Goal: Task Accomplishment & Management: Manage account settings

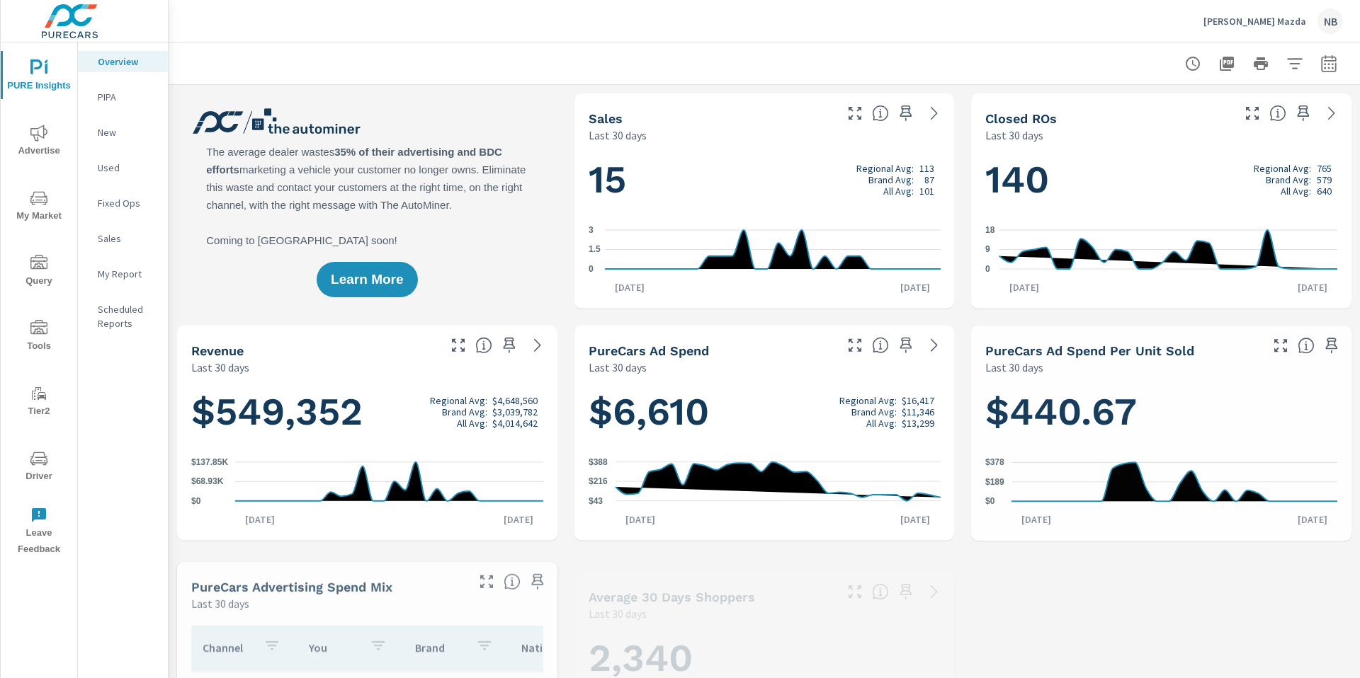
scroll to position [1, 0]
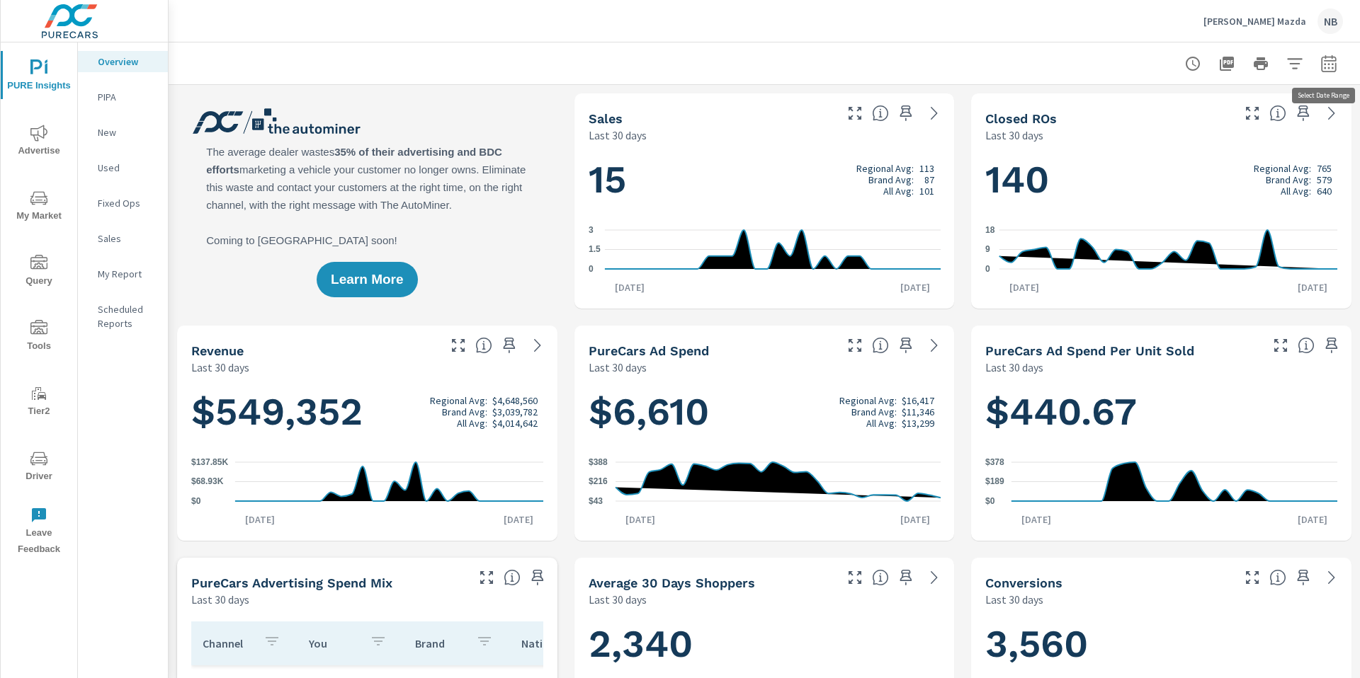
click at [1326, 62] on icon "button" at bounding box center [1328, 63] width 17 height 17
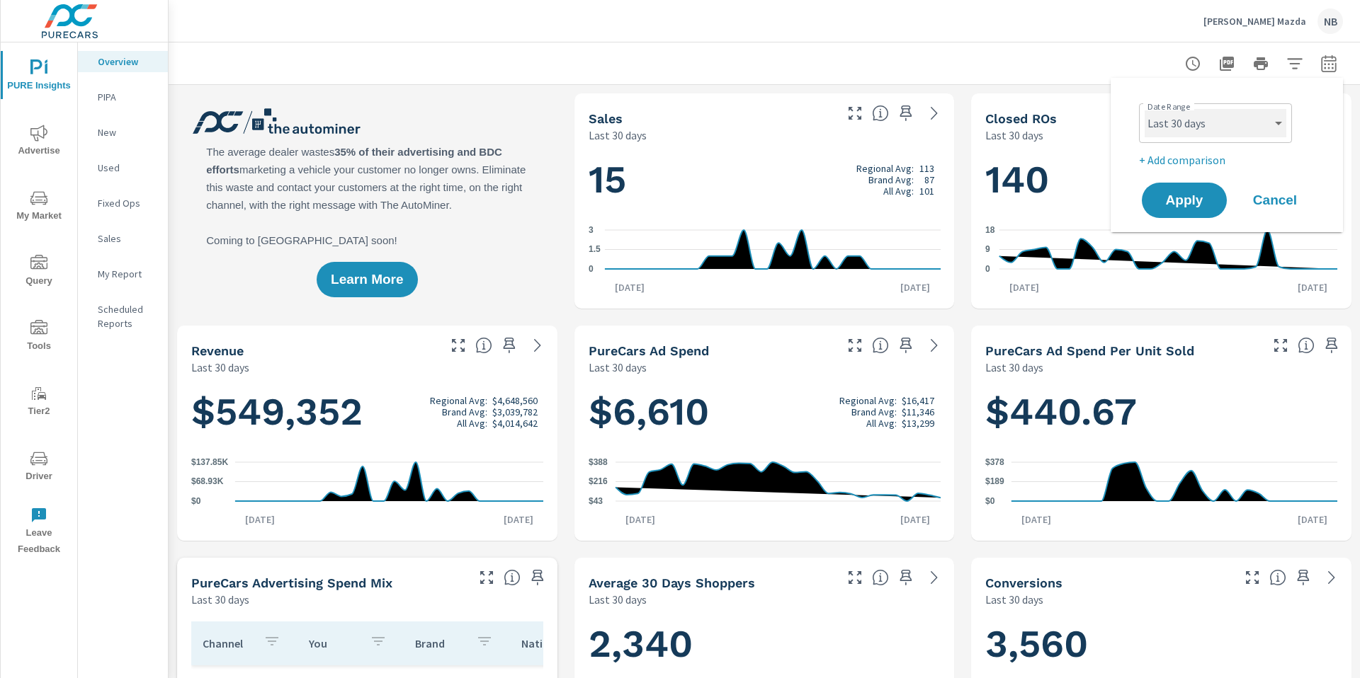
click at [1250, 134] on select "Custom [DATE] Last week Last 7 days Last 14 days Last 30 days Last 45 days Last…" at bounding box center [1215, 123] width 142 height 28
select select "custom"
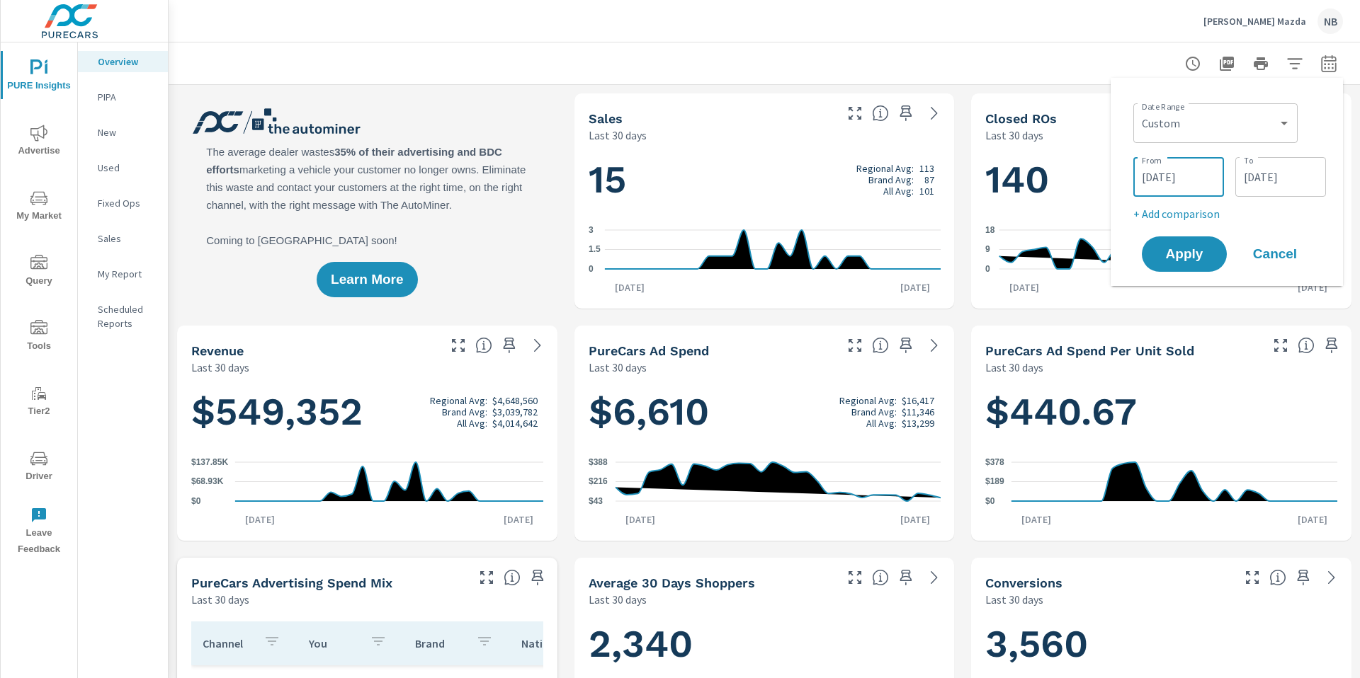
click at [1201, 181] on input "07/14/2025" at bounding box center [1178, 177] width 79 height 28
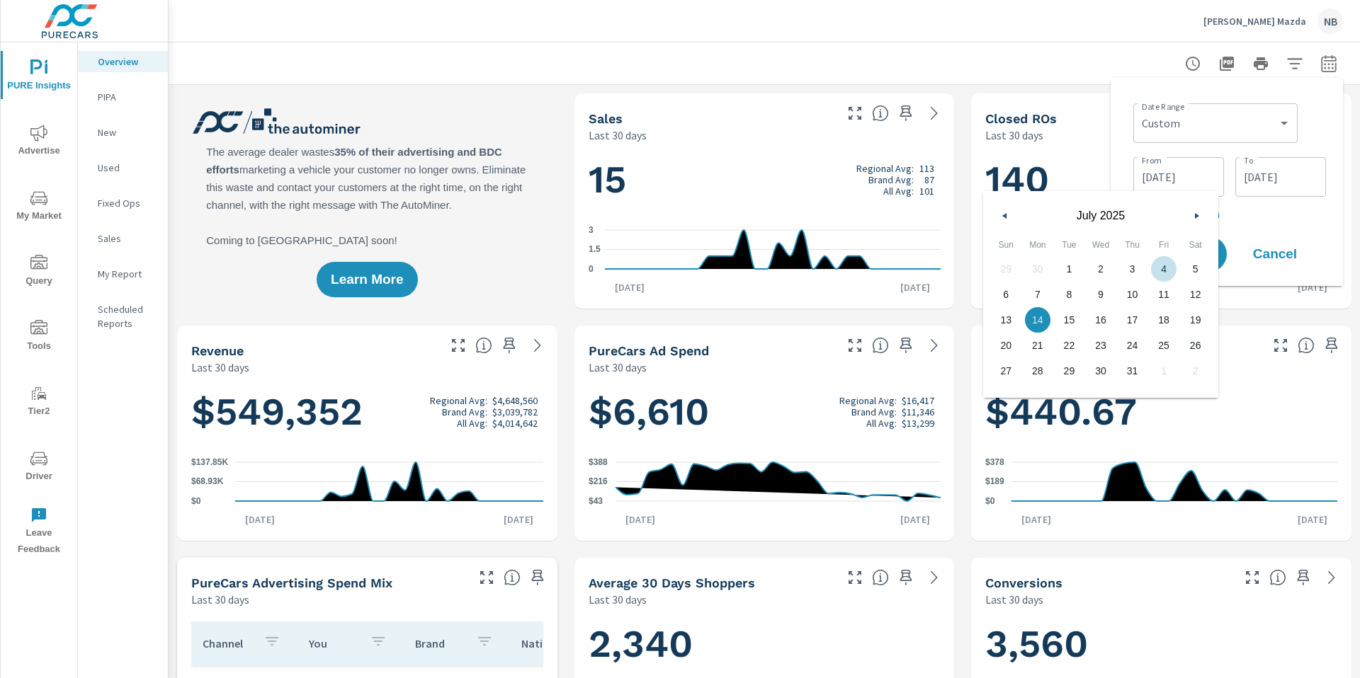
click at [1193, 210] on button "button" at bounding box center [1196, 216] width 17 height 17
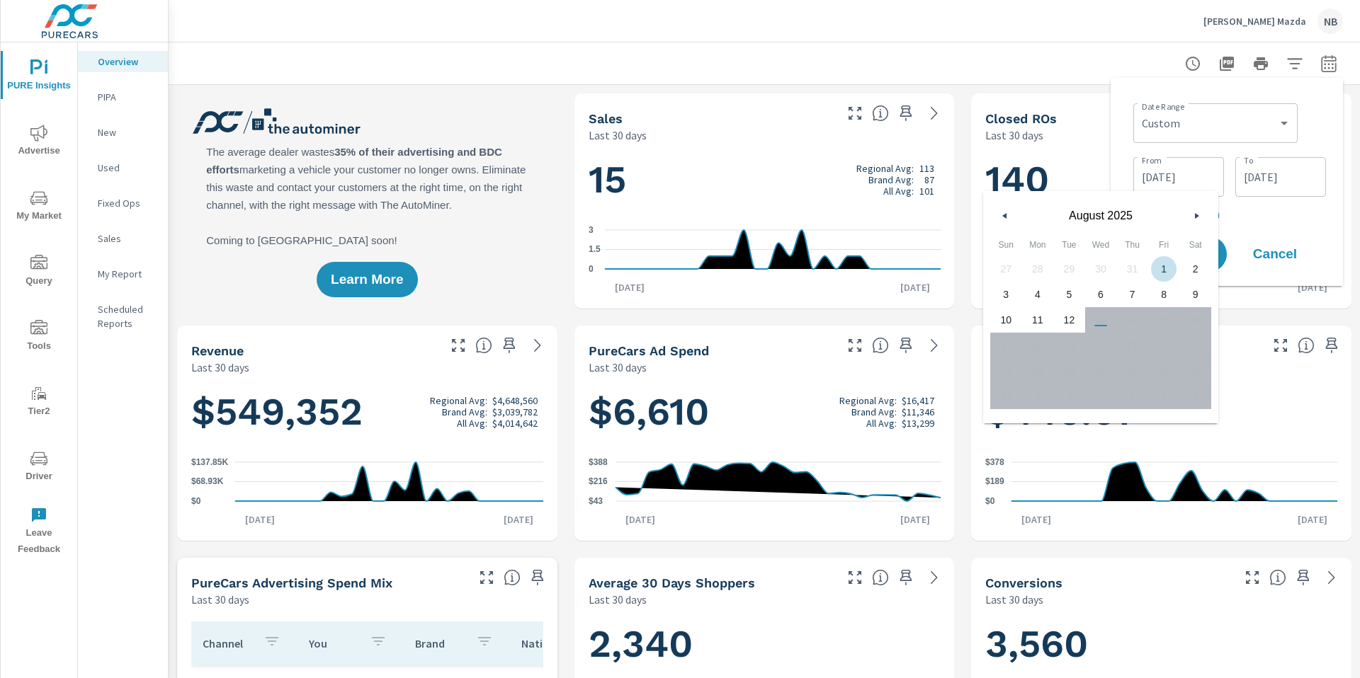
click at [1162, 271] on span "1" at bounding box center [1164, 269] width 32 height 18
type input "08/01/2025"
click at [1243, 223] on div "Date Range Custom Yesterday Last week Last 7 days Last 14 days Last 30 days Las…" at bounding box center [1227, 182] width 210 height 186
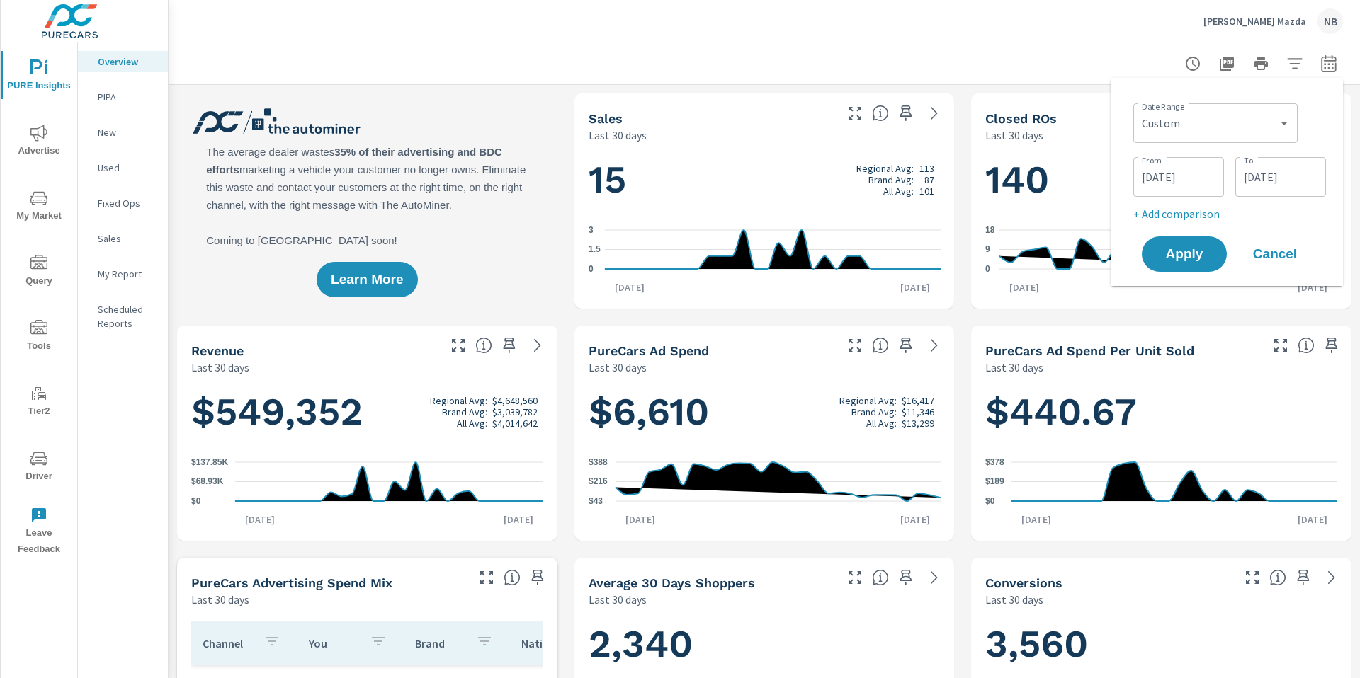
click at [1182, 219] on p "+ Add comparison" at bounding box center [1229, 213] width 193 height 17
select select "Previous period"
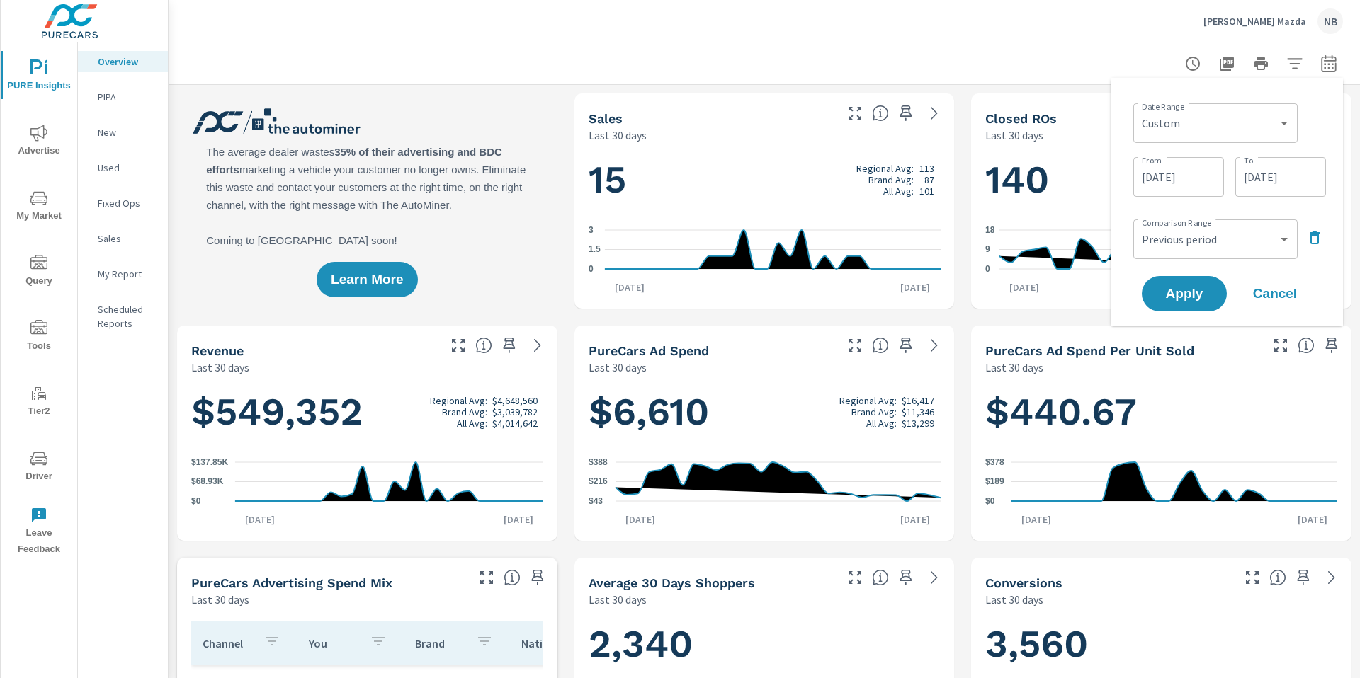
drag, startPoint x: 1176, startPoint y: 297, endPoint x: 1238, endPoint y: 299, distance: 61.7
click at [1177, 297] on span "Apply" at bounding box center [1184, 294] width 57 height 13
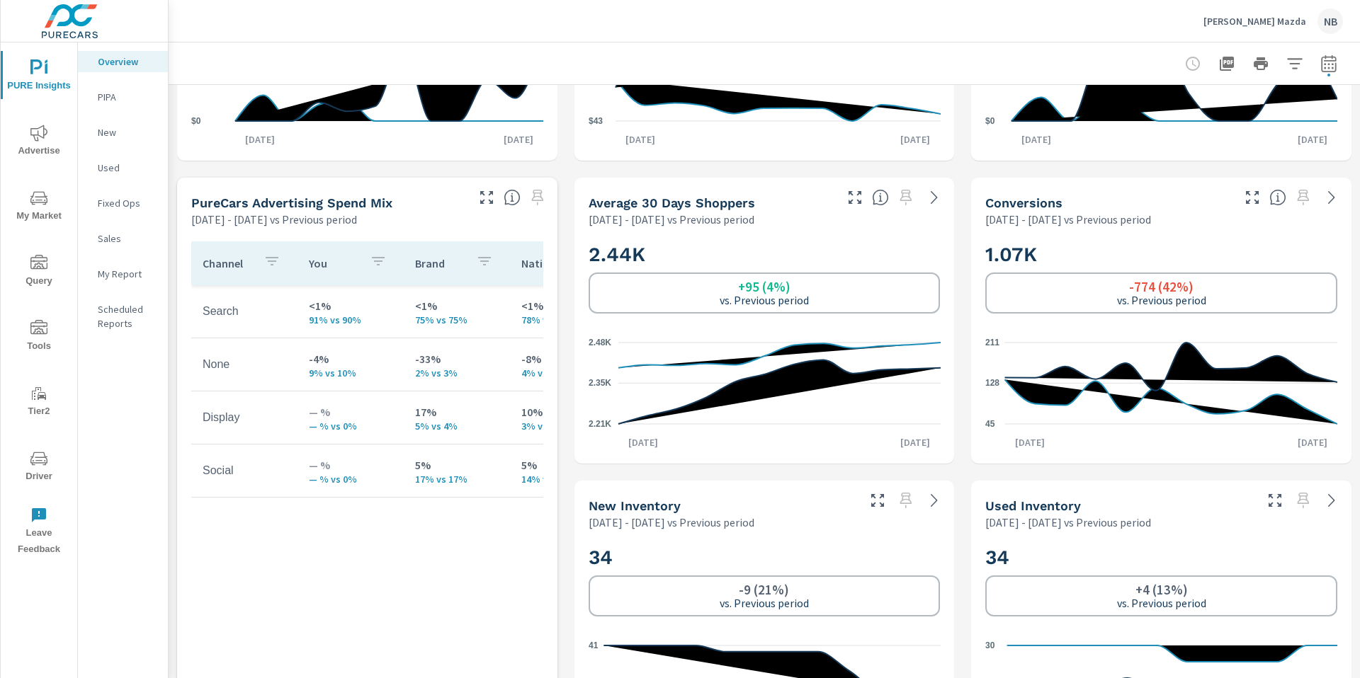
scroll to position [525, 0]
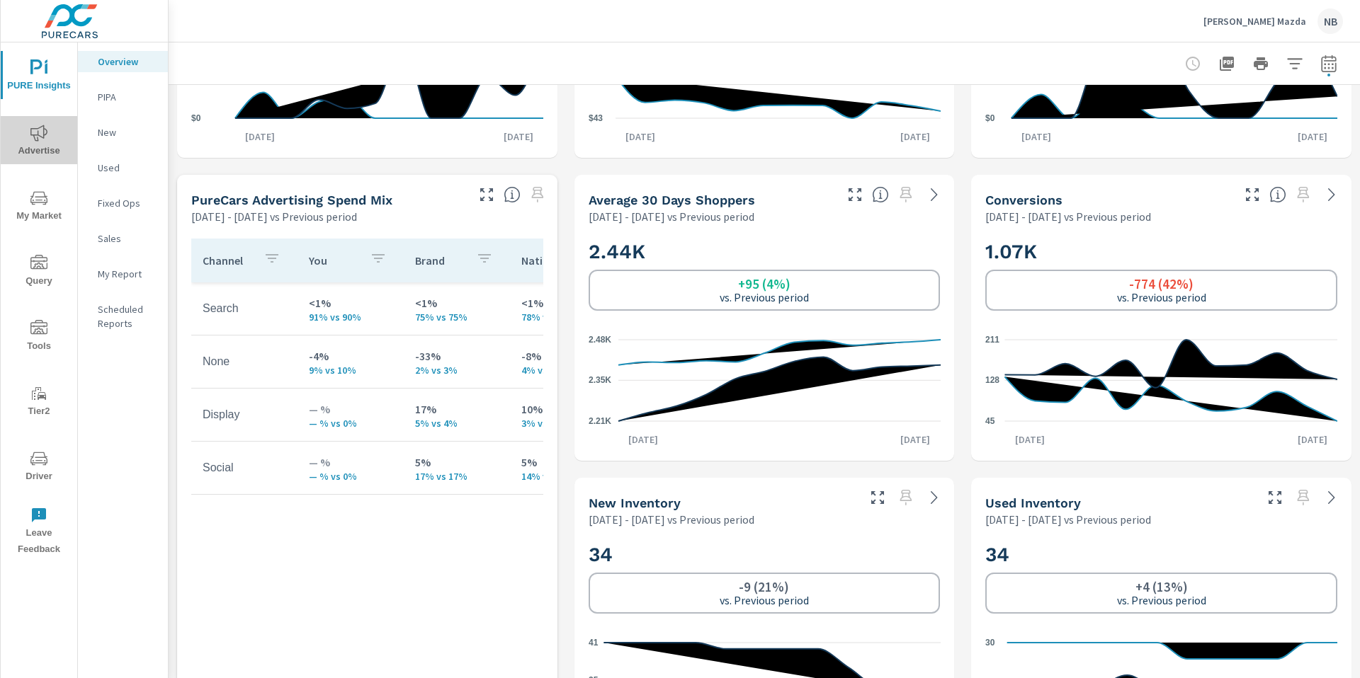
click at [36, 144] on span "Advertise" at bounding box center [39, 142] width 68 height 35
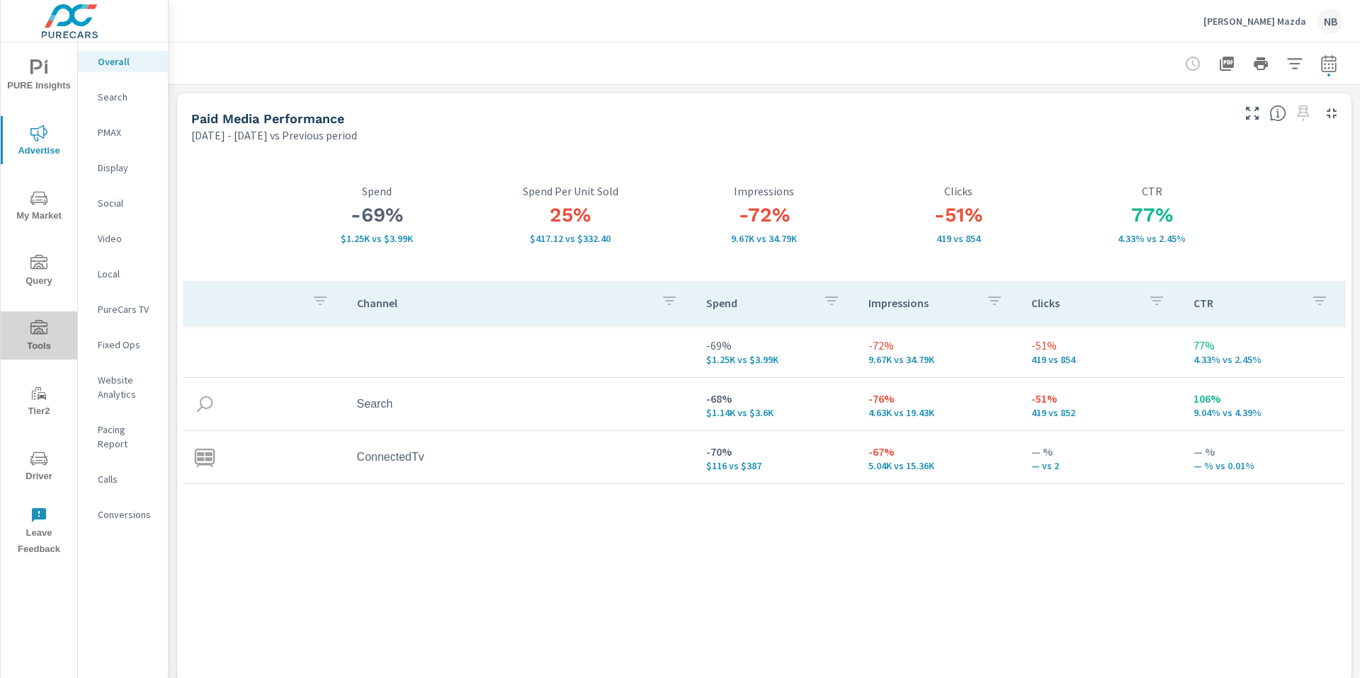
click at [37, 336] on span "Tools" at bounding box center [39, 337] width 68 height 35
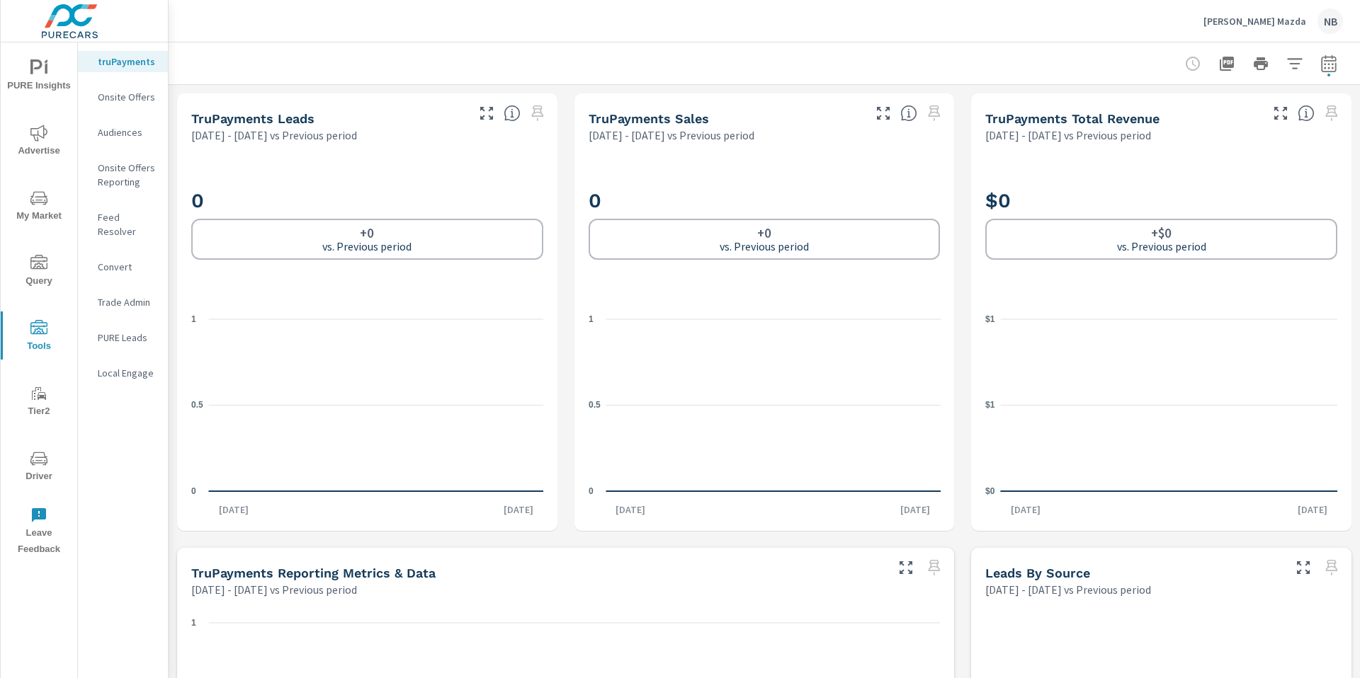
click at [109, 102] on p "Onsite Offers" at bounding box center [127, 97] width 59 height 14
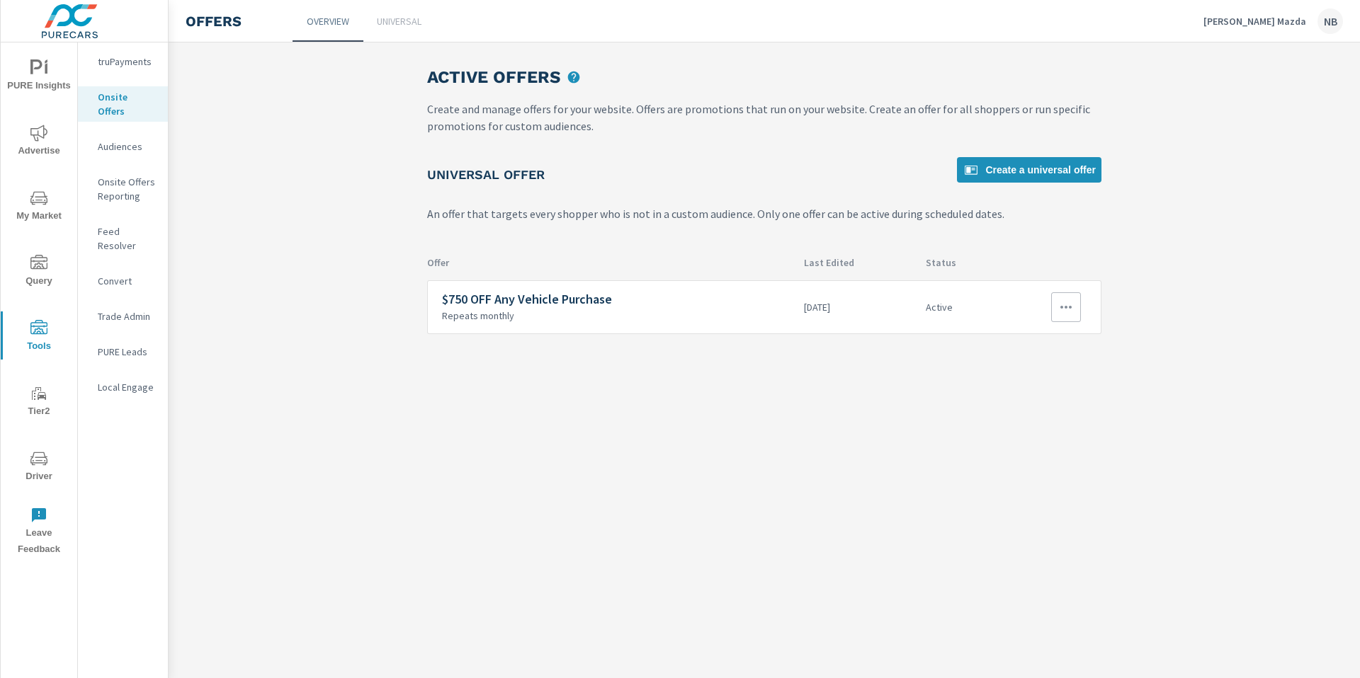
click at [1060, 314] on icon "button" at bounding box center [1065, 307] width 17 height 17
click at [1198, 300] on div at bounding box center [680, 339] width 1360 height 678
click at [1059, 309] on icon "button" at bounding box center [1065, 307] width 17 height 17
click at [1031, 343] on link "Edit" at bounding box center [1040, 340] width 79 height 34
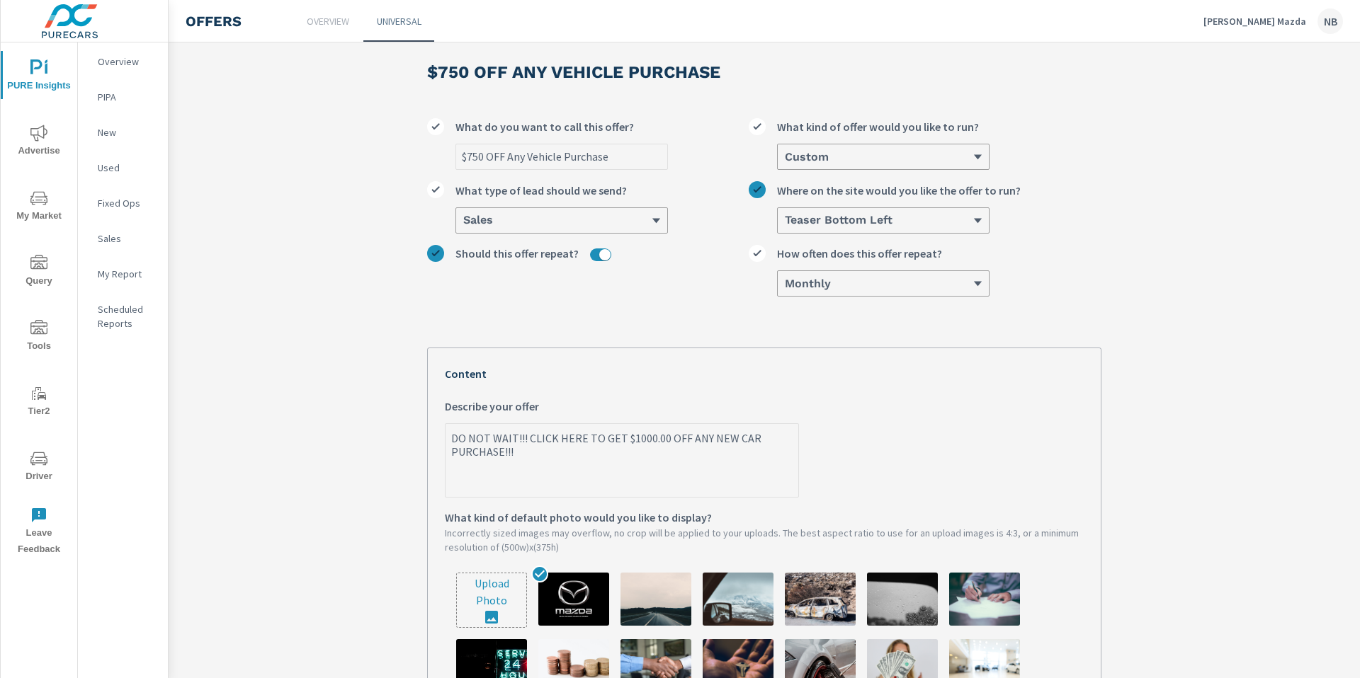
scroll to position [21, 0]
drag, startPoint x: 485, startPoint y: 159, endPoint x: 467, endPoint y: 161, distance: 17.8
click at [467, 161] on input "$750 OFF Any Vehicle Purchase" at bounding box center [561, 157] width 211 height 25
type input "$1 OFF Any Vehicle Purchase"
type textarea "x"
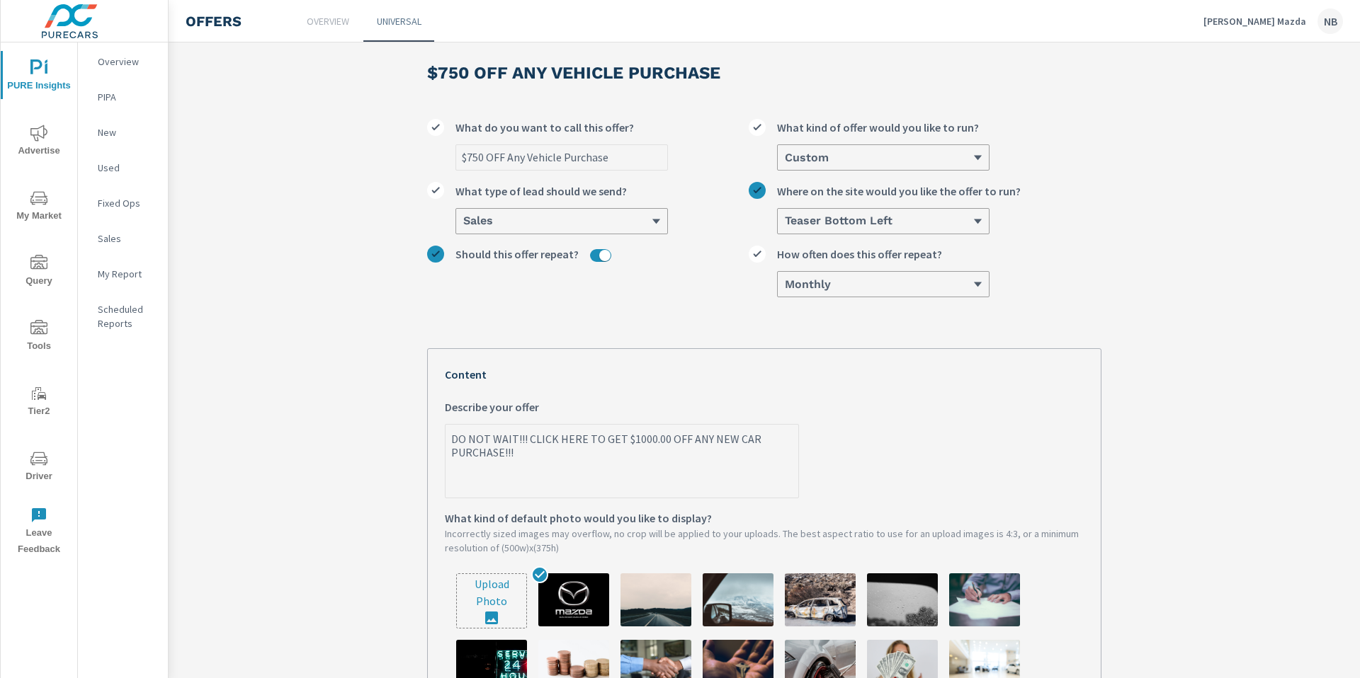
type textarea "x"
type input "$10 OFF Any Vehicle Purchase"
type textarea "x"
type input "$100 OFF Any Vehicle Purchase"
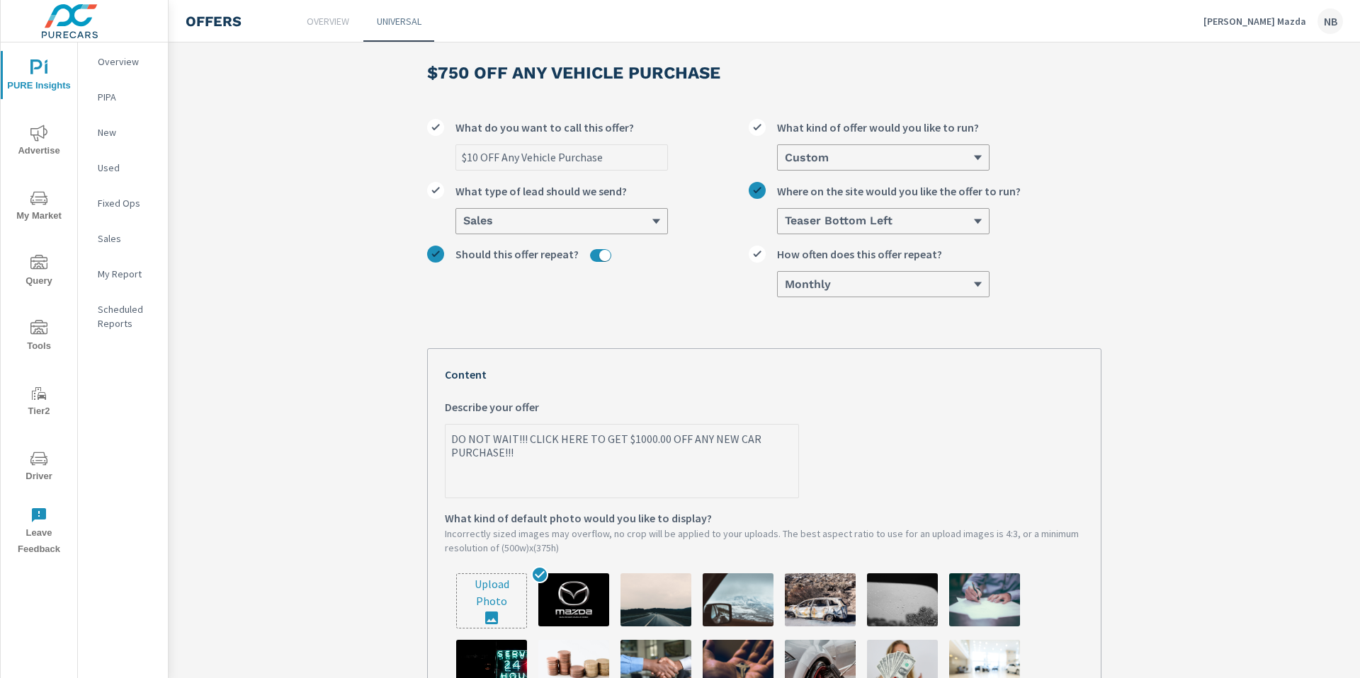
type textarea "x"
type input "$1000 OFF Any Vehicle Purchase"
type textarea "x"
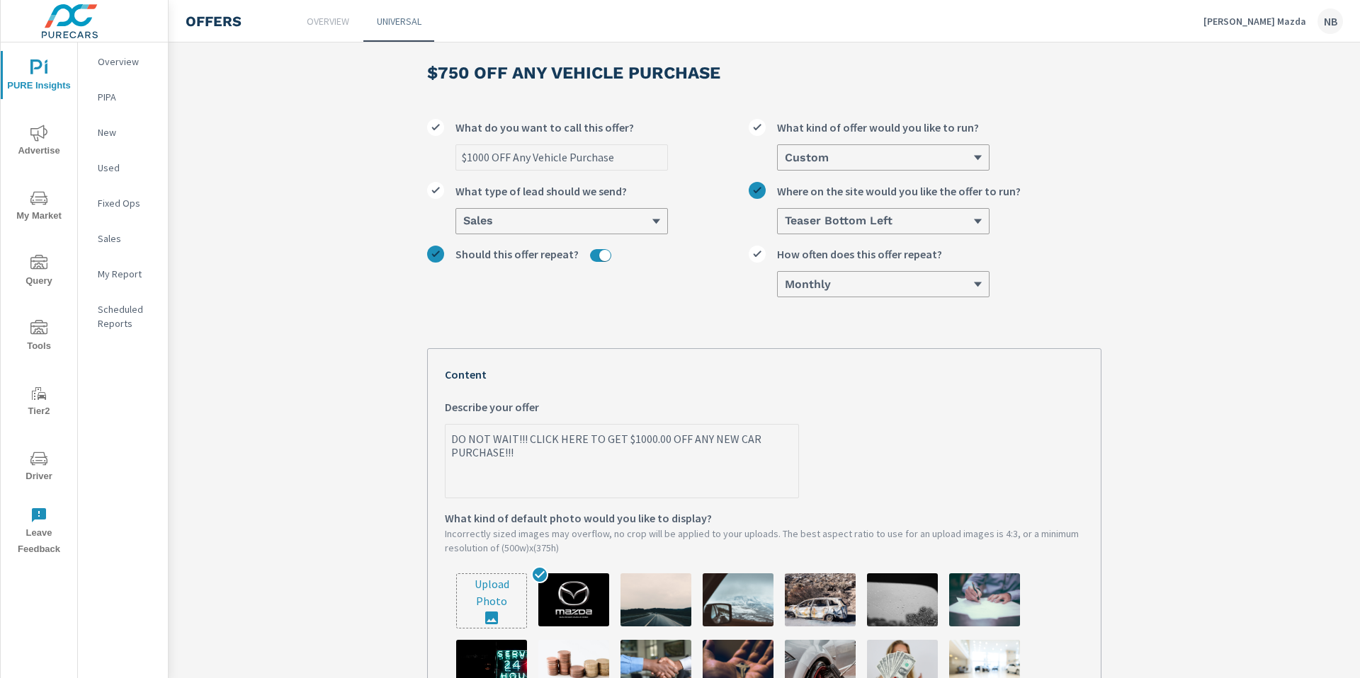
type input "$1000 OFF Any Vehicle Purchase"
type textarea "x"
click at [789, 326] on div "$1000 OFF Any Vehicle Purchase What do you want to call this offer? Custom What…" at bounding box center [764, 563] width 674 height 911
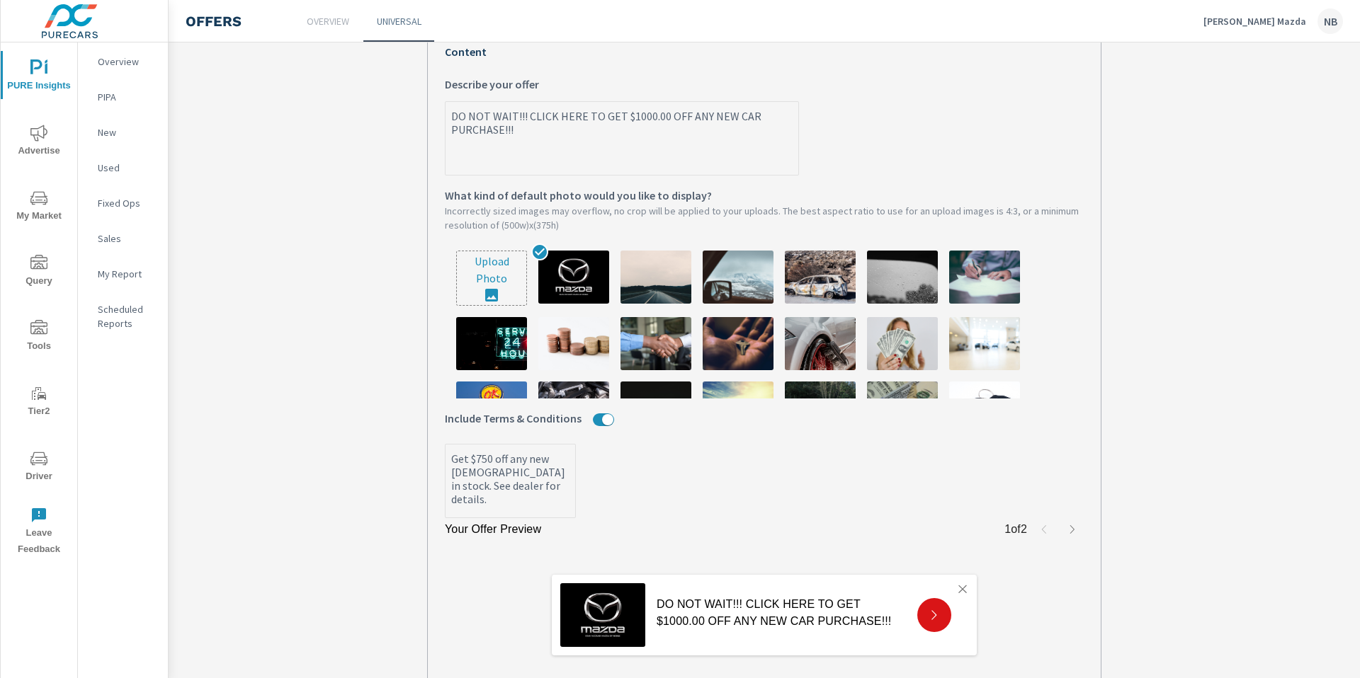
scroll to position [0, 0]
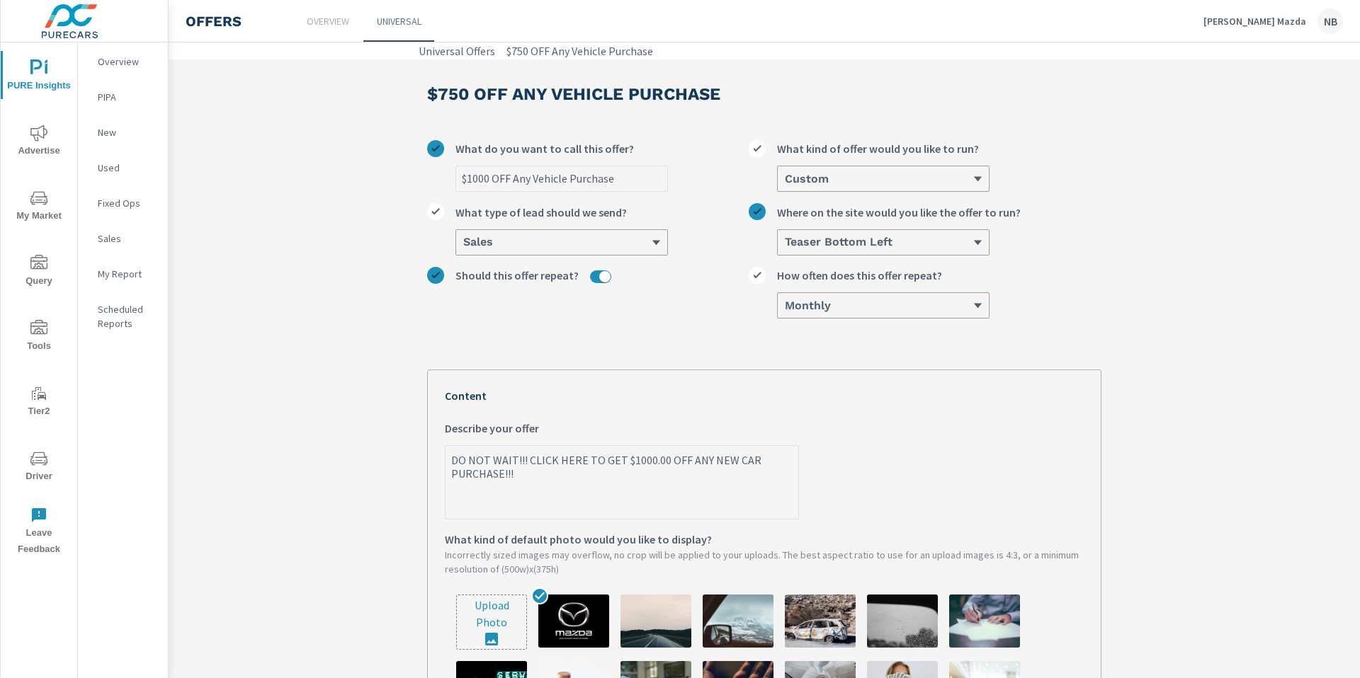
type textarea "x"
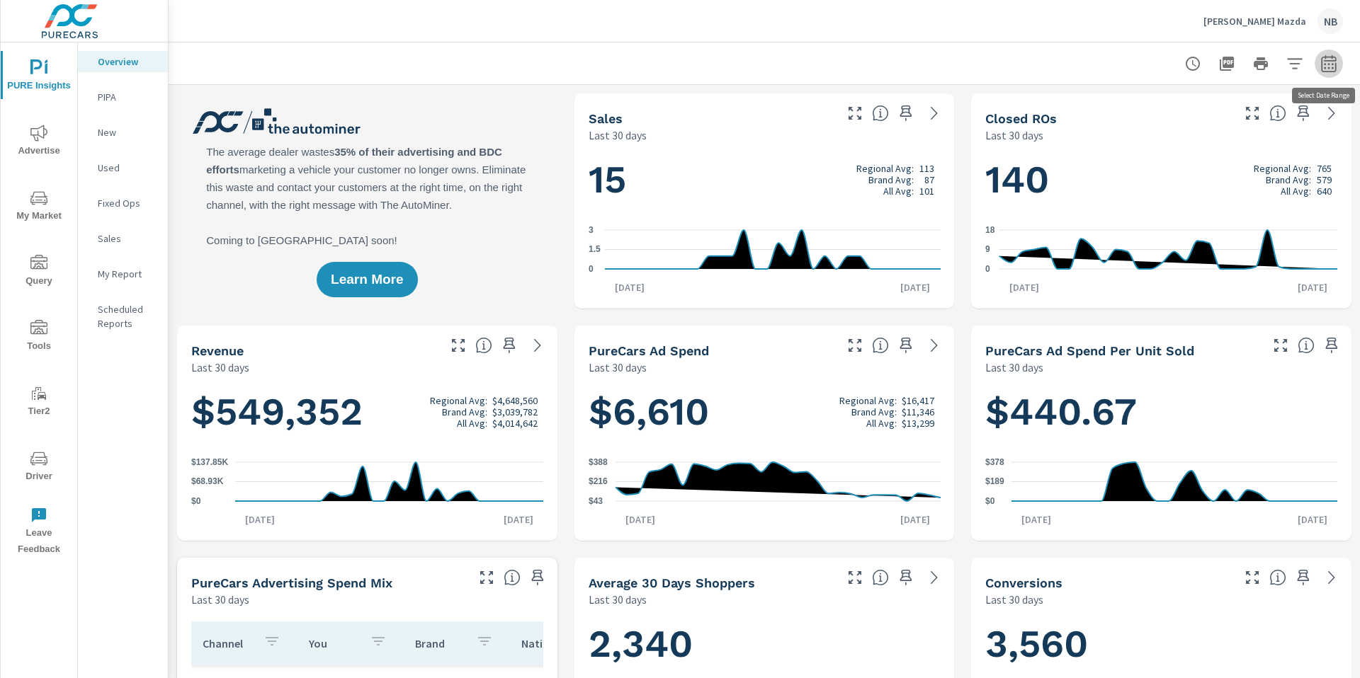
click at [1324, 68] on icon "button" at bounding box center [1328, 66] width 9 height 6
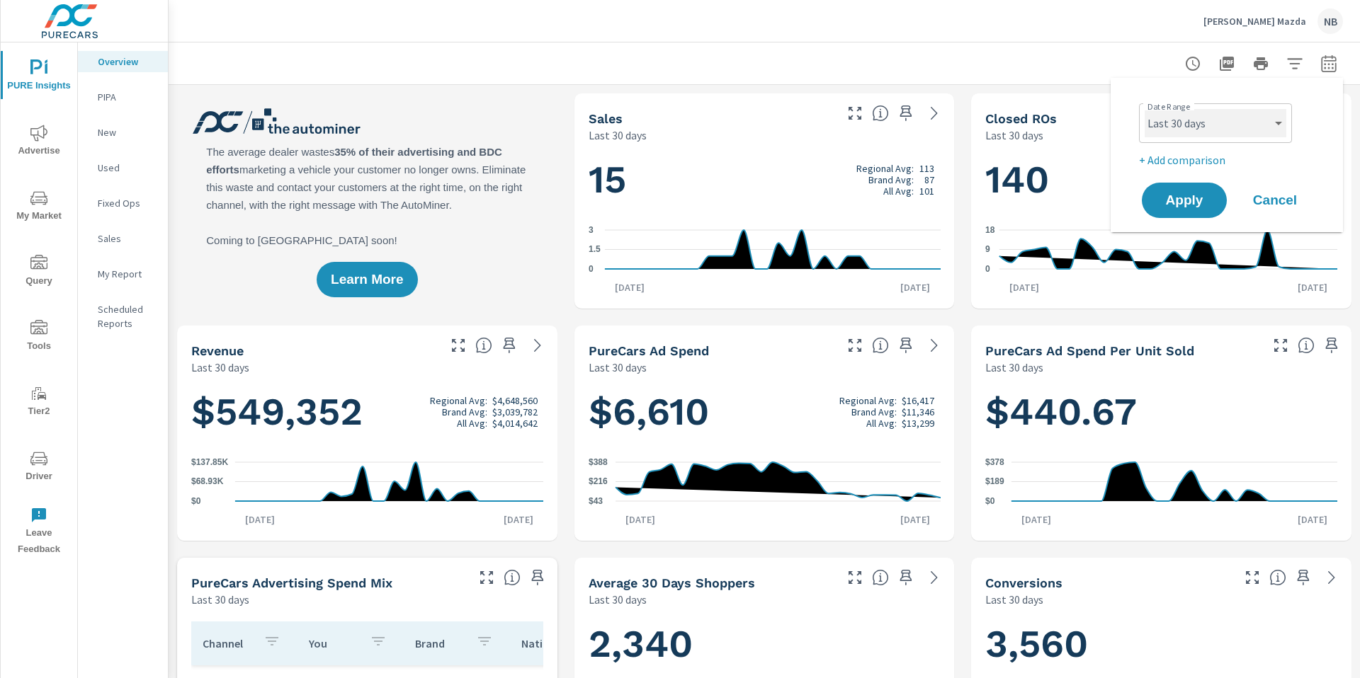
click at [1231, 113] on select "Custom [DATE] Last week Last 7 days Last 14 days Last 30 days Last 45 days Last…" at bounding box center [1215, 123] width 142 height 28
select select "Last 6 months"
click at [1178, 160] on p "+ Add comparison" at bounding box center [1229, 160] width 181 height 17
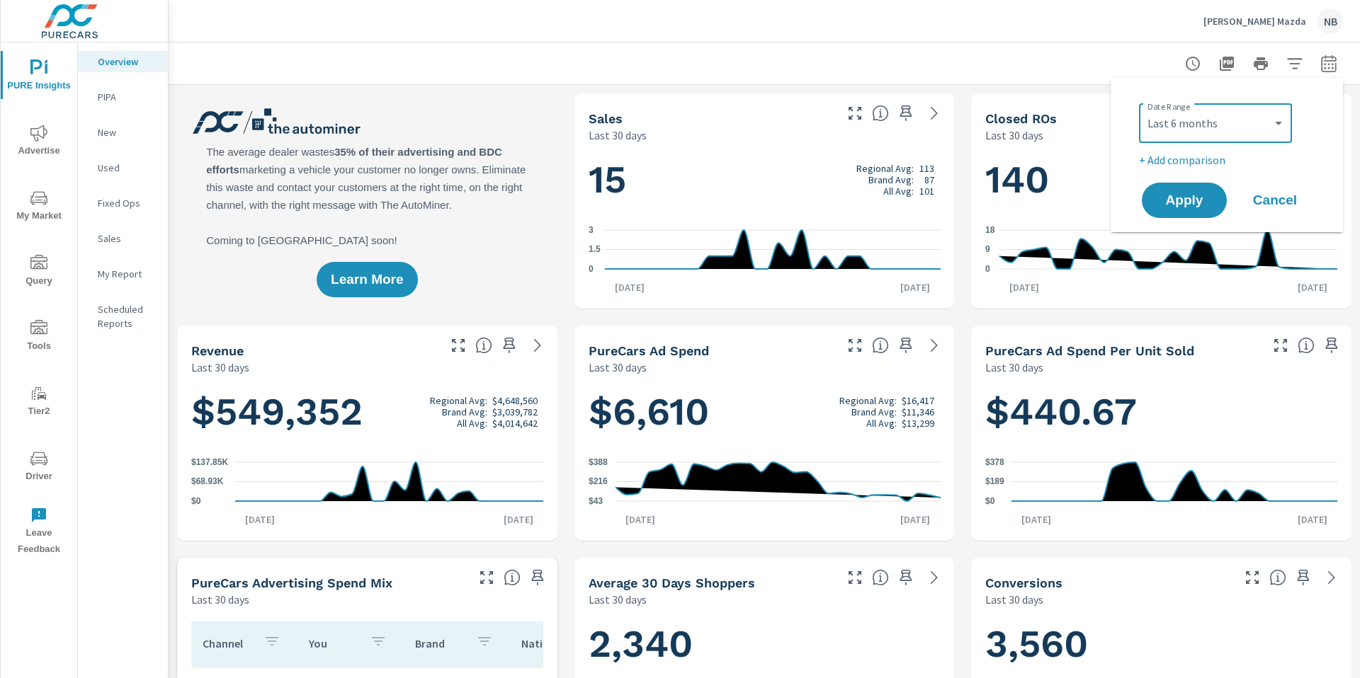
select select "Previous period"
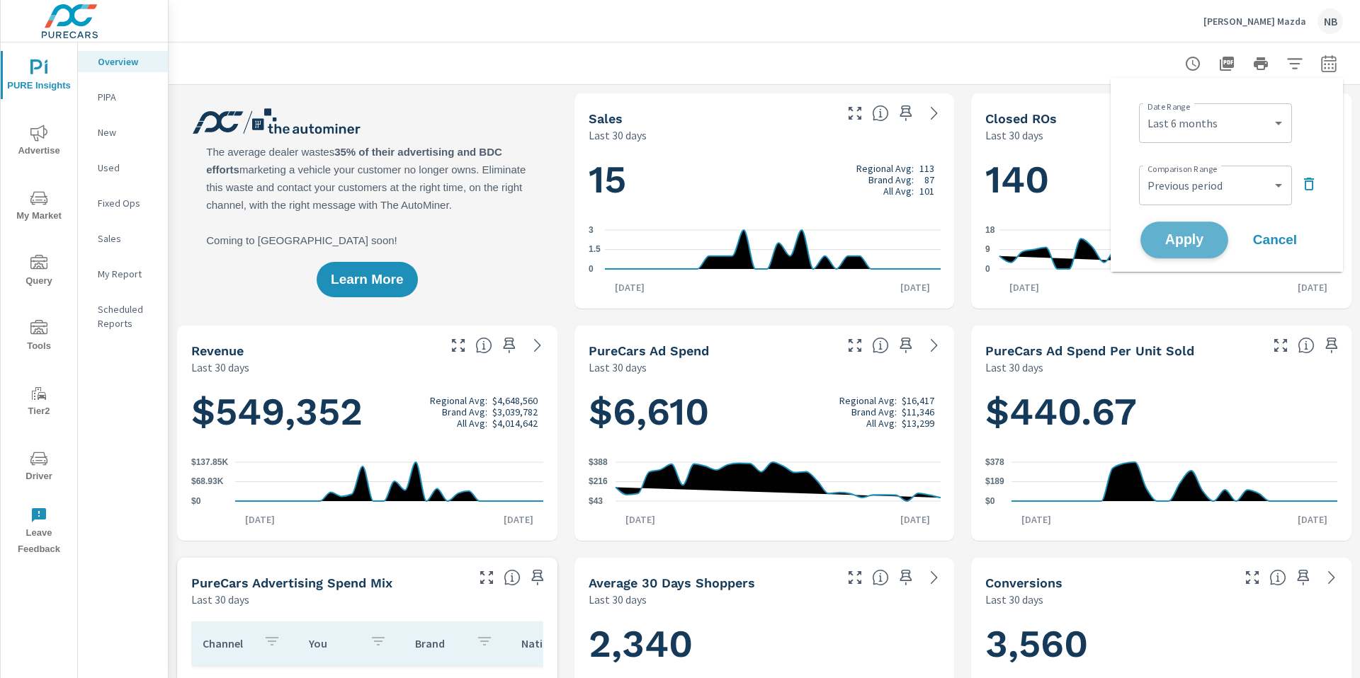
click at [1178, 230] on button "Apply" at bounding box center [1184, 240] width 88 height 37
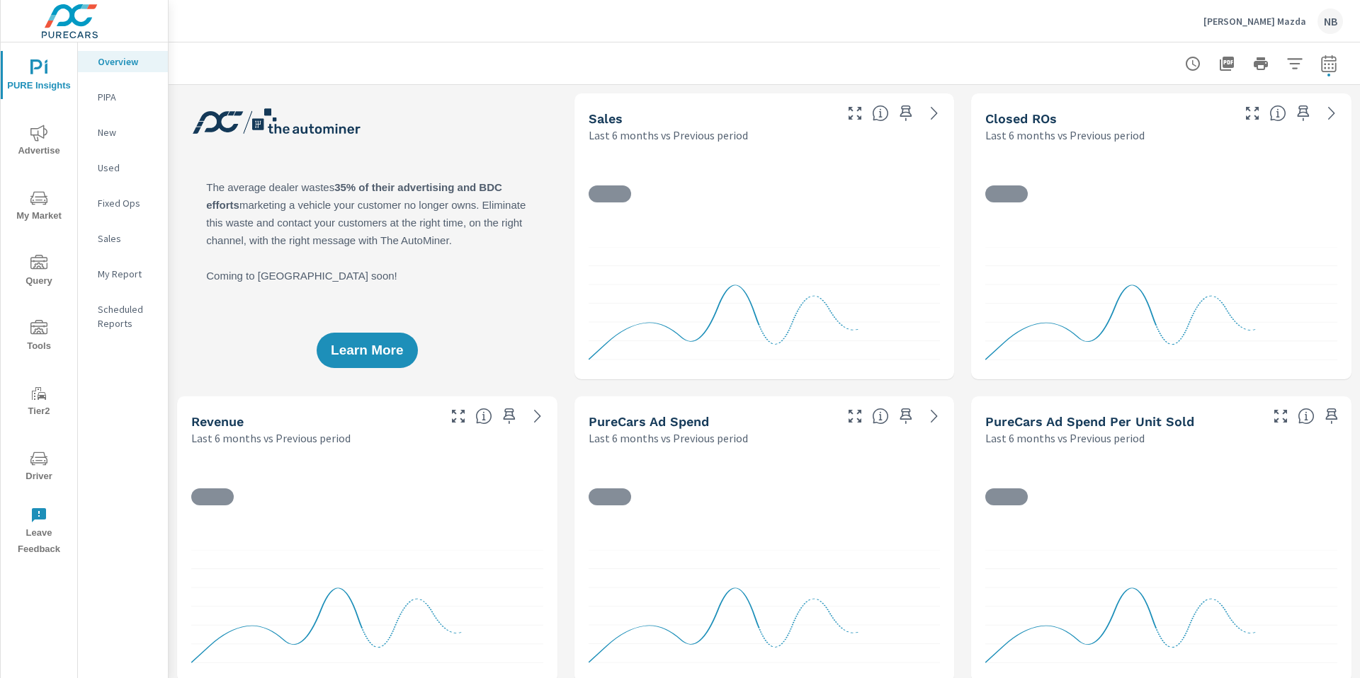
scroll to position [316, 0]
